Goal: Navigation & Orientation: Find specific page/section

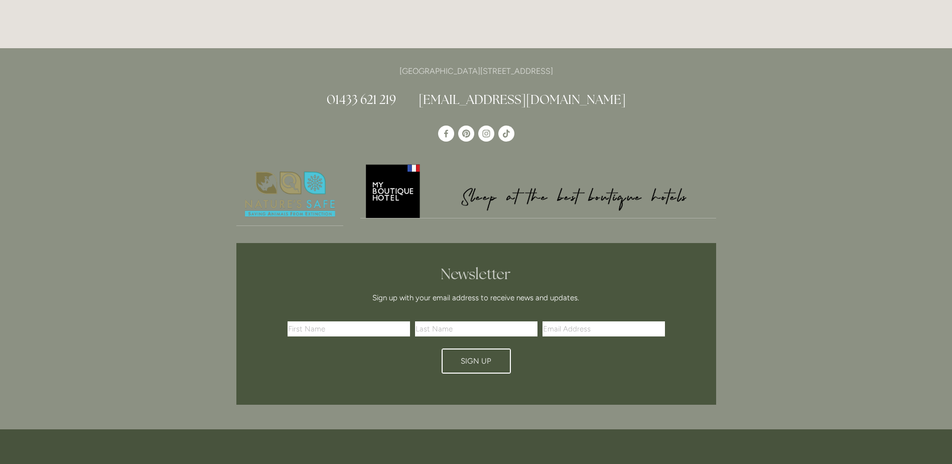
scroll to position [2884, 0]
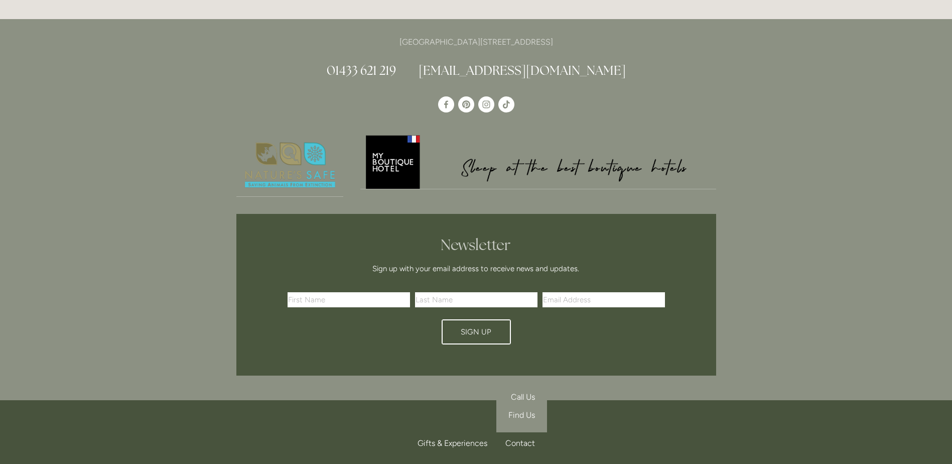
click at [518, 432] on div "Contact" at bounding box center [516, 443] width 38 height 22
click at [521, 410] on span "Find Us" at bounding box center [521, 415] width 27 height 10
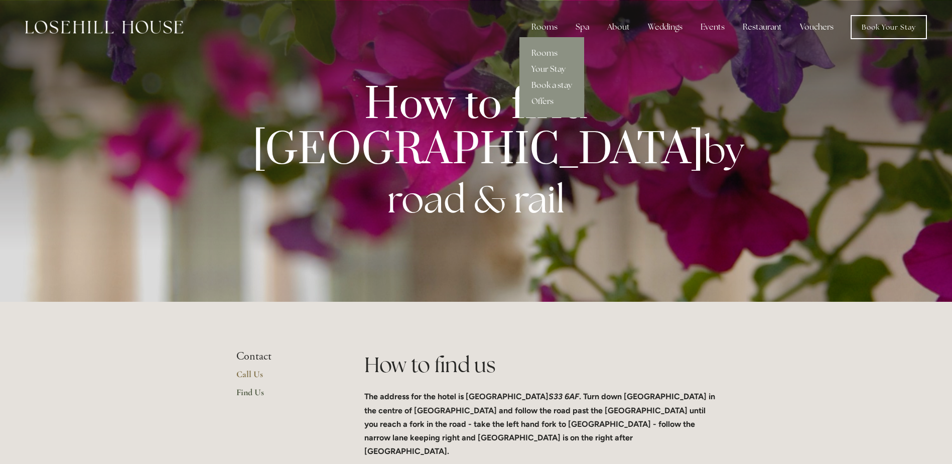
click at [543, 100] on link "Offers" at bounding box center [551, 101] width 65 height 16
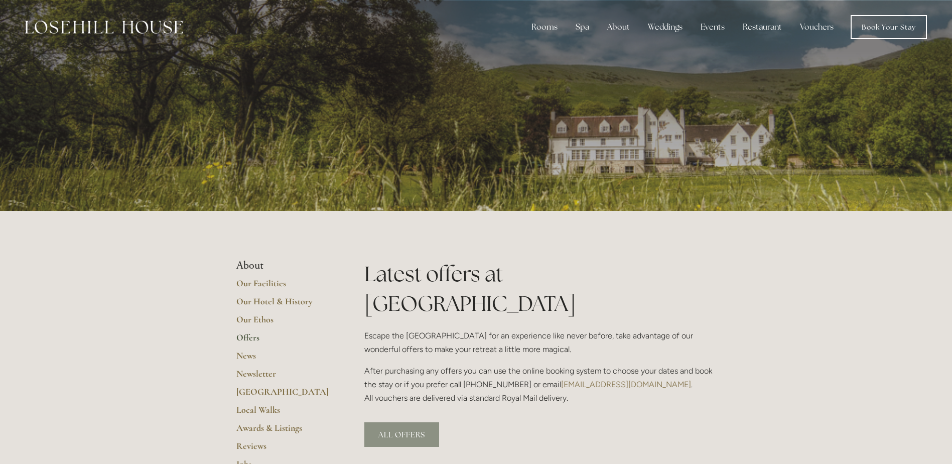
click at [413, 422] on link "ALL OFFERS" at bounding box center [401, 434] width 75 height 25
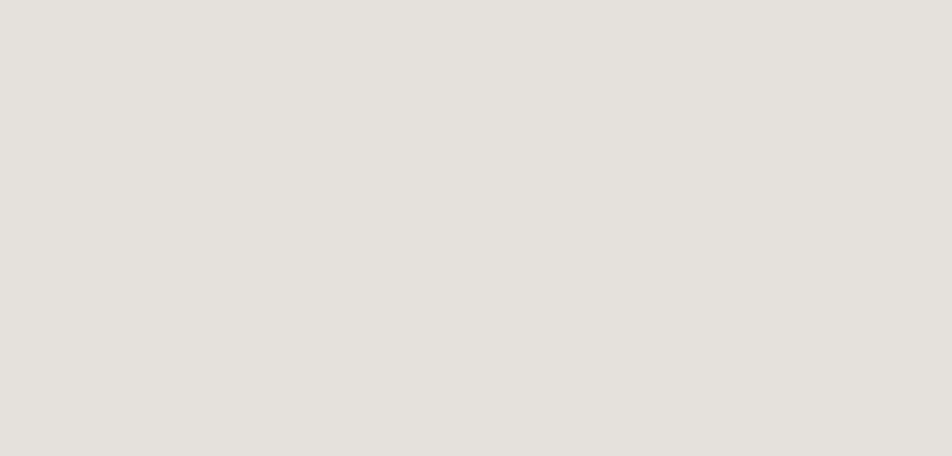
scroll to position [412, 0]
